Goal: Register for event/course

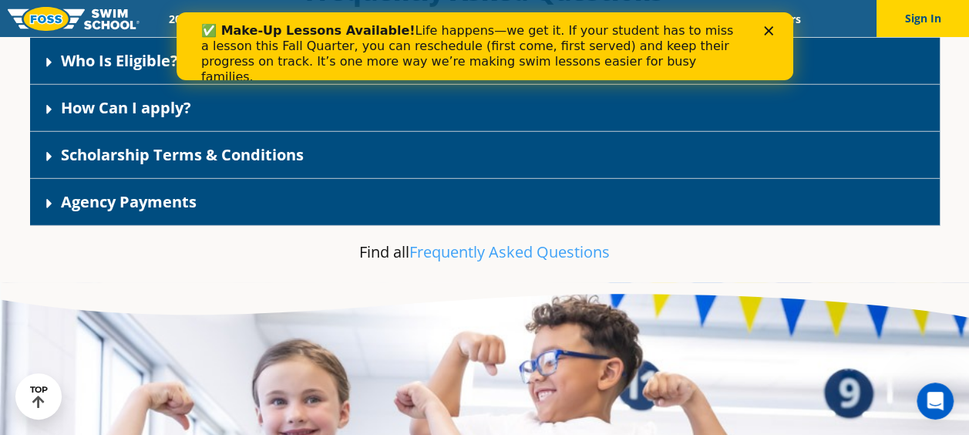
scroll to position [2158, 0]
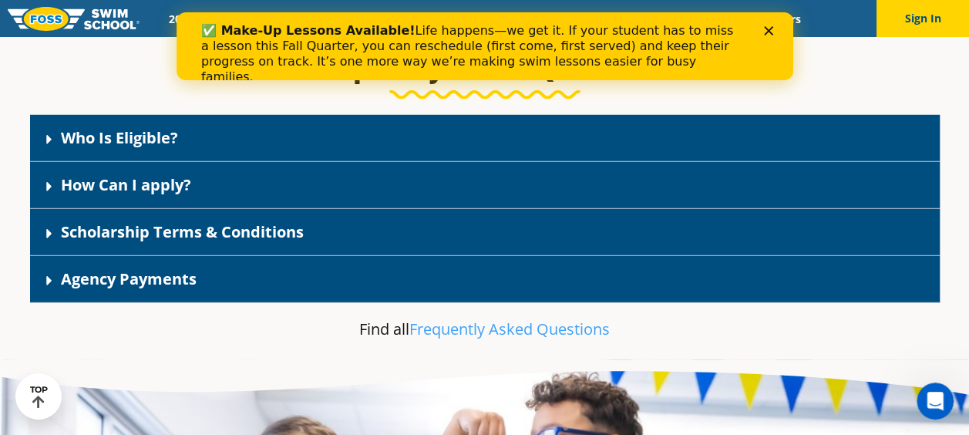
click at [85, 287] on link "Agency Payments" at bounding box center [129, 278] width 136 height 21
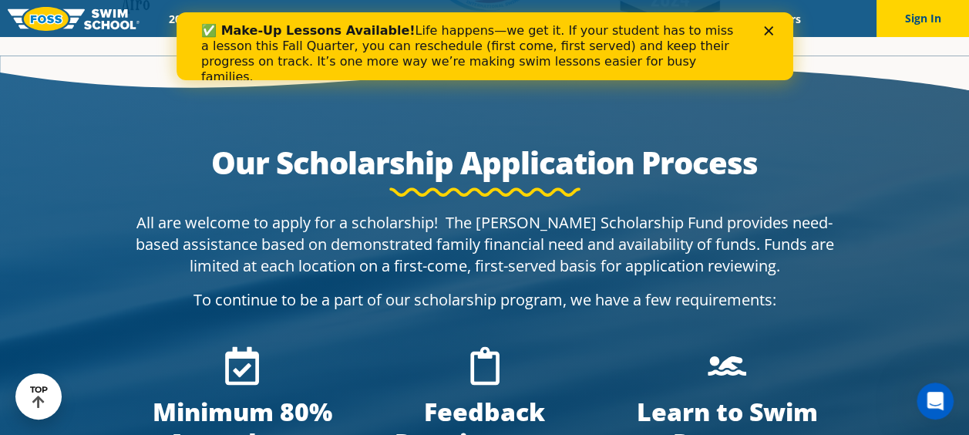
scroll to position [664, 0]
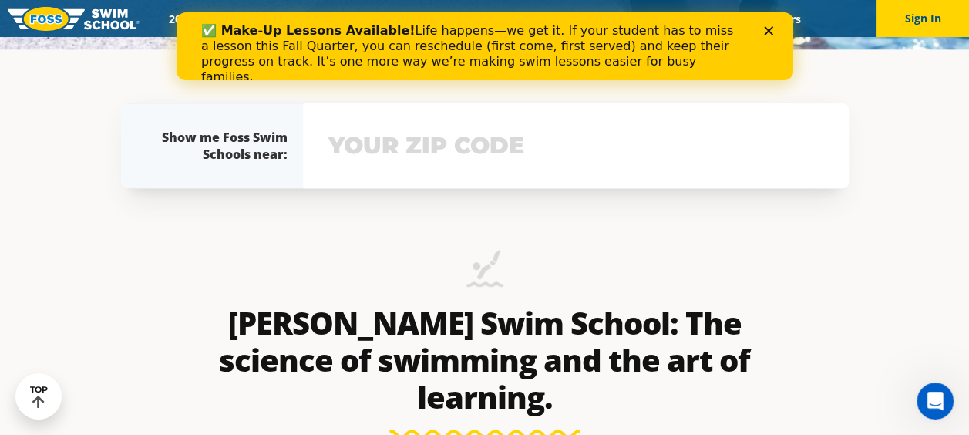
click at [479, 143] on input "text" at bounding box center [576, 145] width 503 height 45
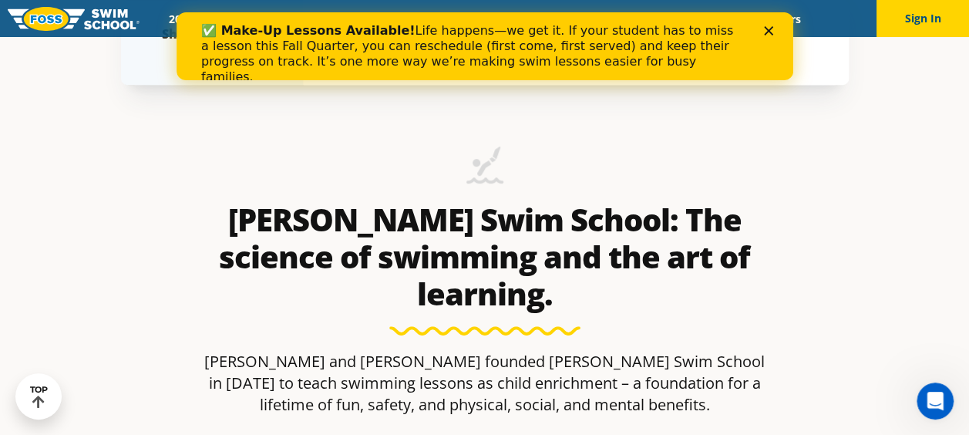
scroll to position [257, 0]
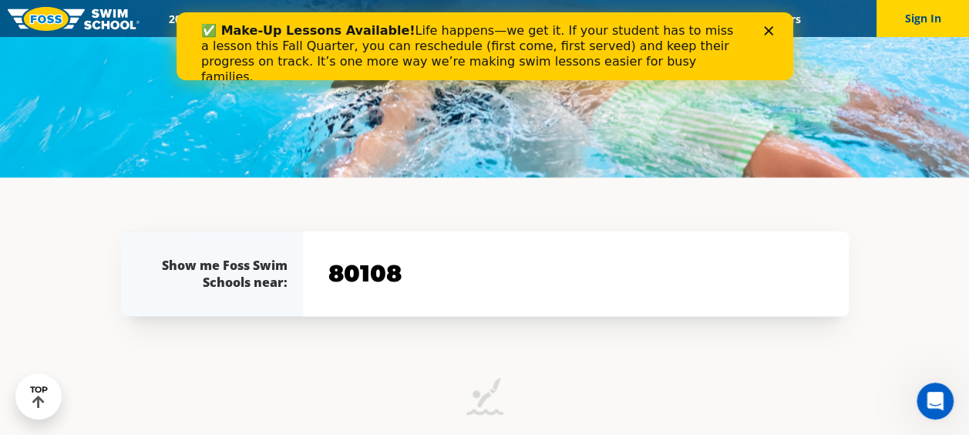
type input "80108"
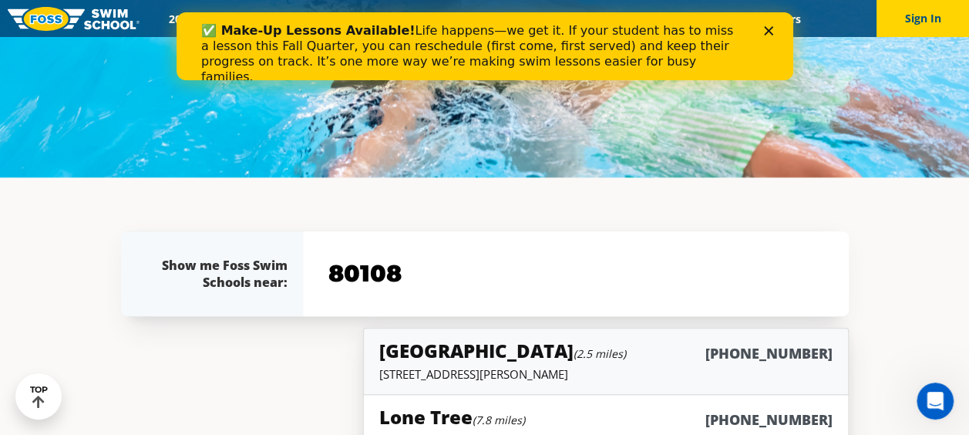
click at [653, 350] on div "Castle Rock (2.5 miles) (983) 203-1440" at bounding box center [605, 352] width 452 height 29
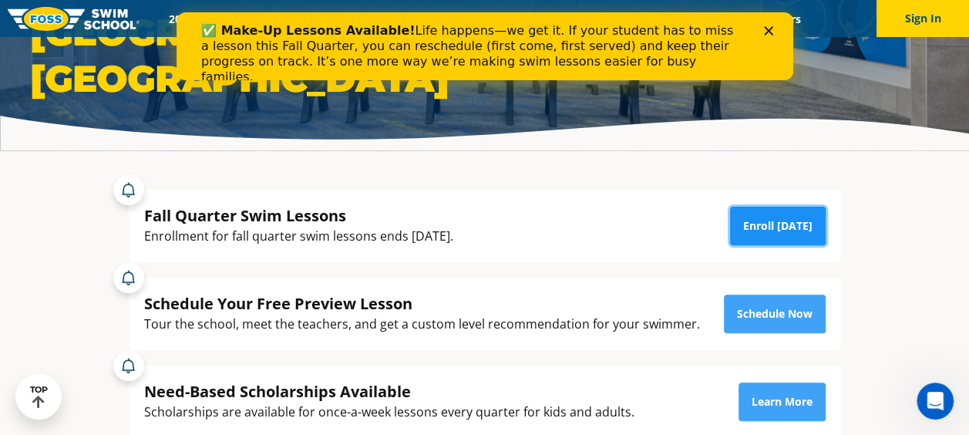
click at [760, 226] on link "Enroll [DATE]" at bounding box center [778, 226] width 96 height 39
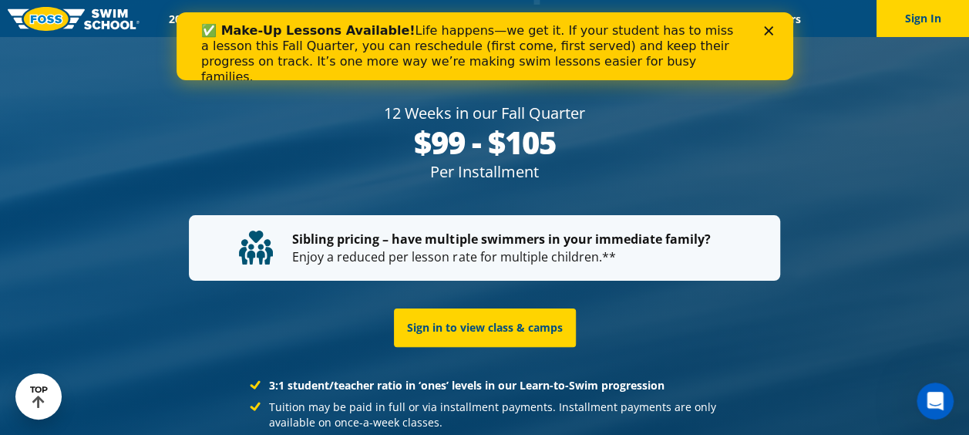
scroll to position [2929, 0]
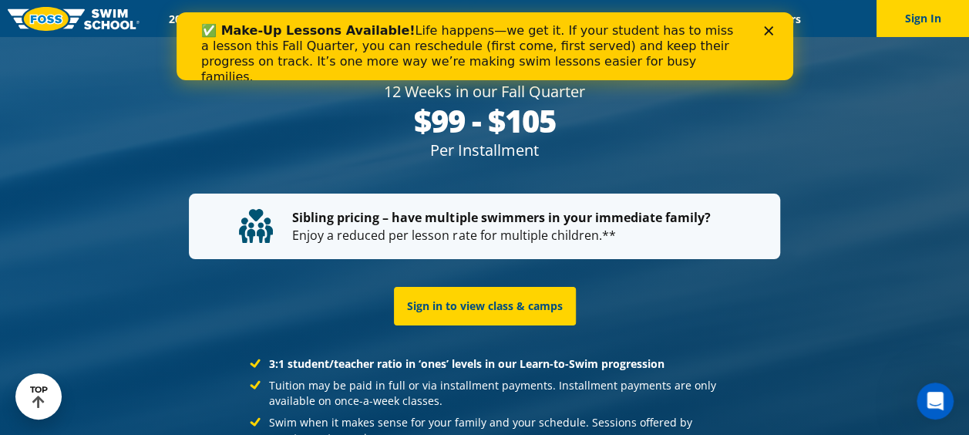
click at [500, 209] on p "Sibling pricing – have multiple swimmers in your immediate family? Enjoy a redu…" at bounding box center [484, 226] width 491 height 35
click at [654, 209] on strong "Sibling pricing – have multiple swimmers in your immediate family?" at bounding box center [501, 217] width 418 height 17
click at [730, 271] on div "Sign in to view class & camps" at bounding box center [485, 305] width 728 height 69
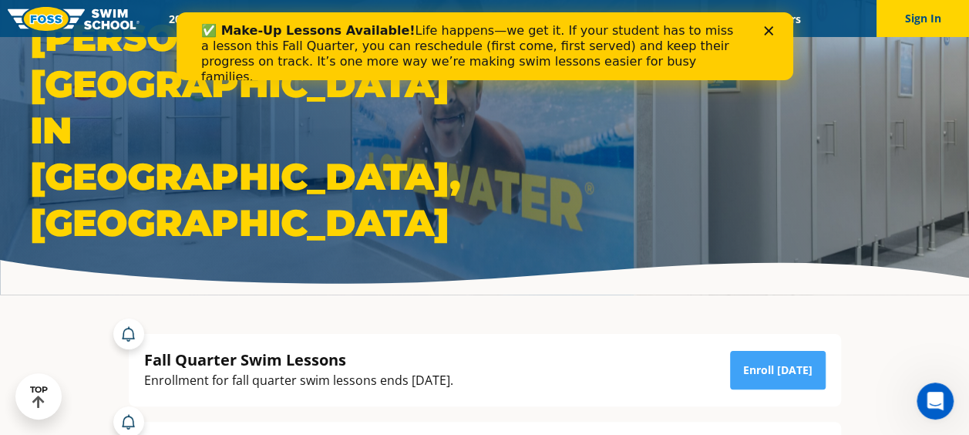
scroll to position [0, 0]
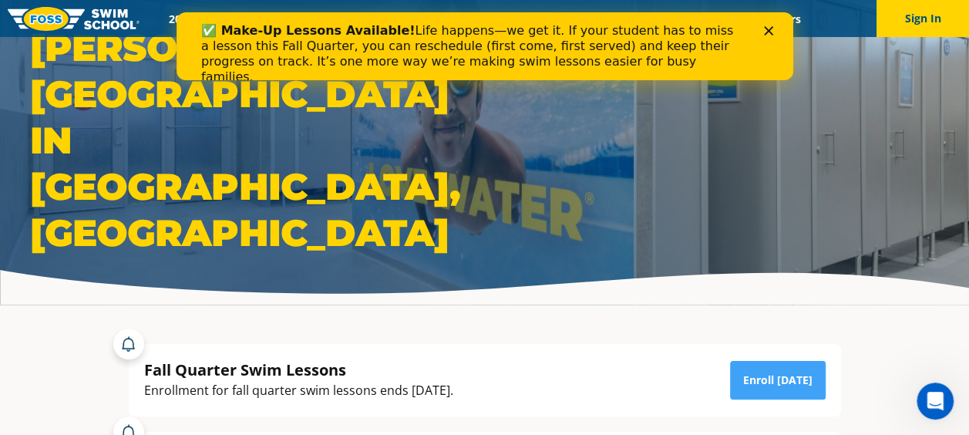
click at [769, 30] on polygon "Close" at bounding box center [767, 30] width 9 height 9
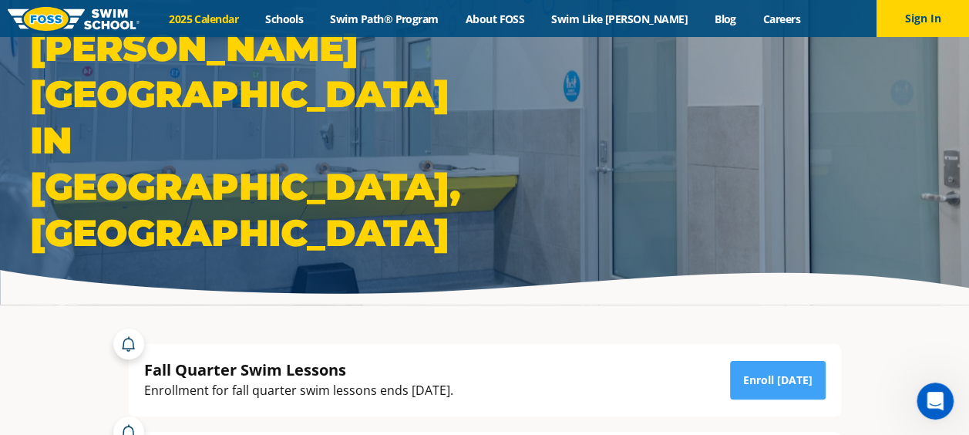
click at [227, 17] on link "2025 Calendar" at bounding box center [204, 19] width 96 height 15
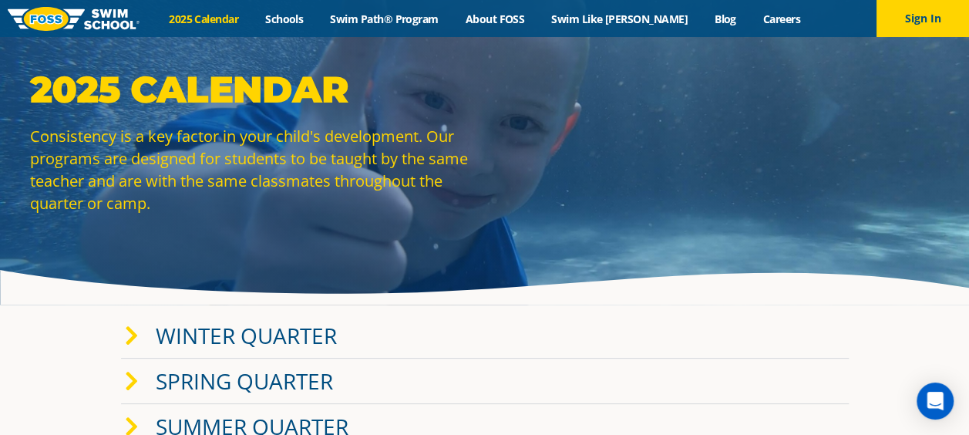
click at [80, 23] on img at bounding box center [74, 19] width 132 height 24
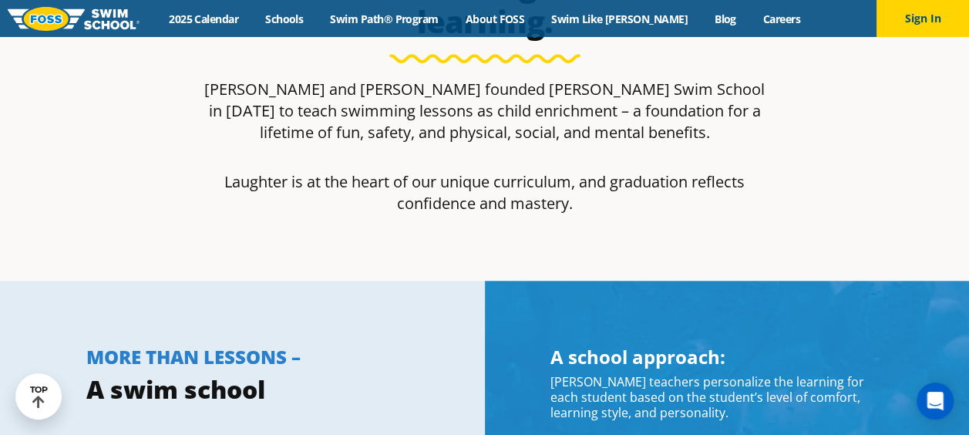
scroll to position [617, 0]
